Goal: Task Accomplishment & Management: Use online tool/utility

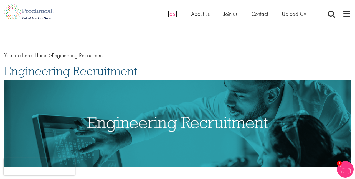
click at [174, 13] on span "Jobs" at bounding box center [172, 13] width 9 height 7
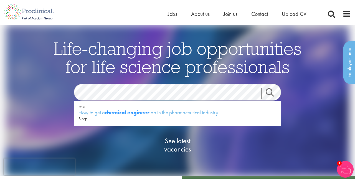
click at [270, 94] on link "Search" at bounding box center [273, 93] width 24 height 11
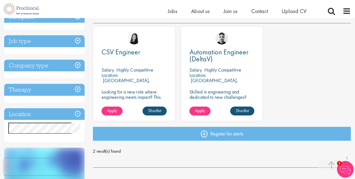
scroll to position [98, 0]
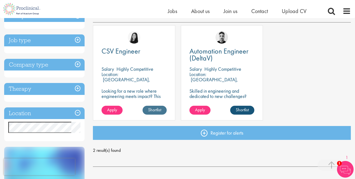
click at [158, 110] on link "Shortlist" at bounding box center [155, 110] width 24 height 9
click at [158, 110] on link "Shortlisted" at bounding box center [152, 110] width 29 height 9
click at [134, 93] on p "Looking for a new role where engineering meets impact? This CSV Engineer role i…" at bounding box center [134, 98] width 65 height 21
click at [129, 76] on p "[GEOGRAPHIC_DATA], [GEOGRAPHIC_DATA]" at bounding box center [126, 82] width 49 height 12
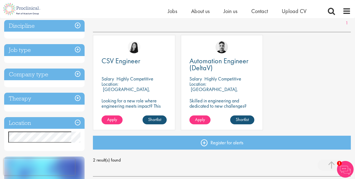
scroll to position [89, 0]
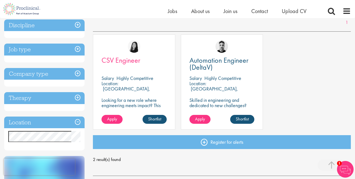
click at [117, 57] on span "CSV Engineer" at bounding box center [121, 60] width 39 height 9
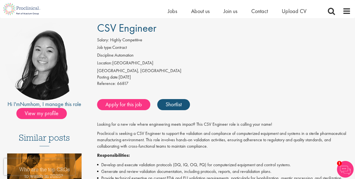
scroll to position [41, 0]
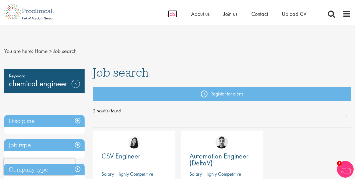
click at [175, 13] on span "Jobs" at bounding box center [172, 13] width 9 height 7
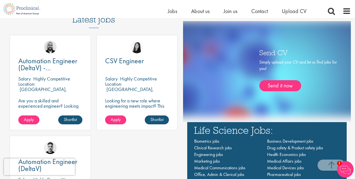
scroll to position [306, 0]
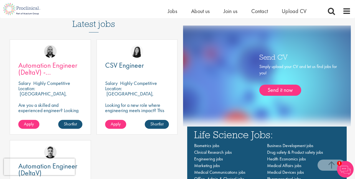
click at [50, 66] on span "Automation Engineer (DeltaV) - [GEOGRAPHIC_DATA]" at bounding box center [51, 71] width 67 height 23
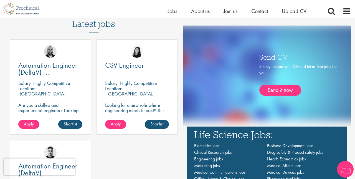
scroll to position [306, 0]
